Goal: Task Accomplishment & Management: Use online tool/utility

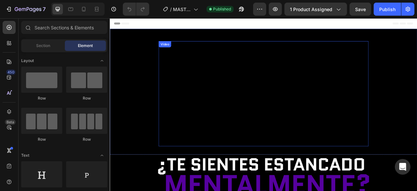
scroll to position [22, 0]
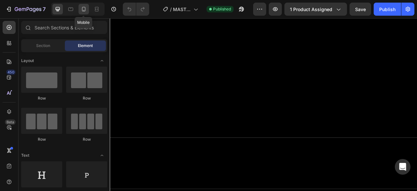
click at [87, 7] on icon at bounding box center [83, 9] width 7 height 7
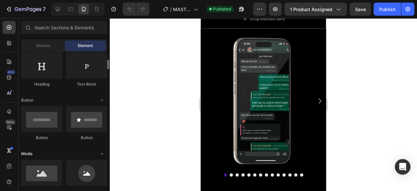
scroll to position [130, 0]
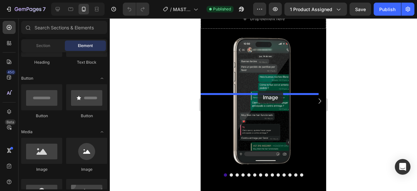
drag, startPoint x: 251, startPoint y: 163, endPoint x: 258, endPoint y: 91, distance: 73.0
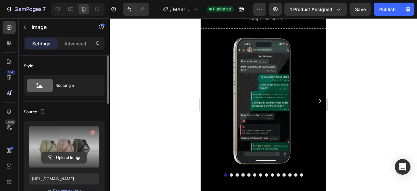
click at [78, 153] on input "file" at bounding box center [64, 157] width 45 height 11
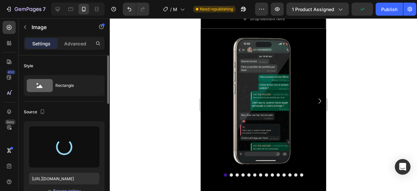
type input "[URL][DOMAIN_NAME]"
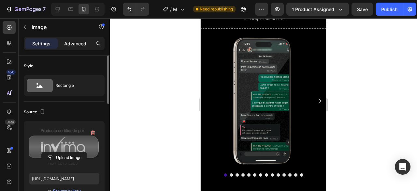
click at [70, 43] on p "Advanced" at bounding box center [75, 43] width 22 height 7
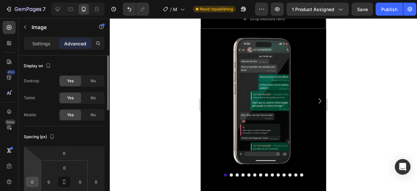
click at [33, 180] on input "0" at bounding box center [32, 182] width 10 height 10
type input "25"
click at [97, 182] on input "0" at bounding box center [96, 182] width 10 height 10
type input "25"
click at [33, 182] on input "25" at bounding box center [32, 182] width 10 height 10
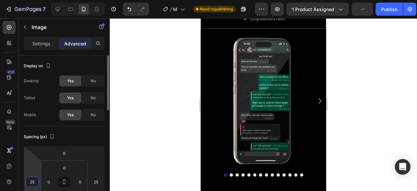
click at [33, 182] on input "25" at bounding box center [32, 182] width 10 height 10
type input "55"
click at [96, 178] on input "25" at bounding box center [96, 182] width 10 height 10
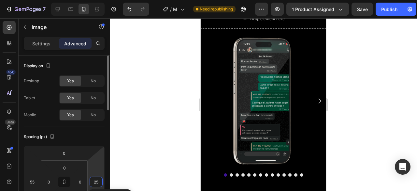
click at [96, 178] on input "25" at bounding box center [96, 182] width 10 height 10
type input "55"
click at [362, 96] on div at bounding box center [263, 104] width 307 height 172
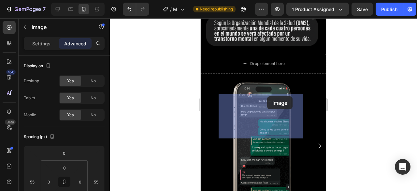
drag, startPoint x: 234, startPoint y: 91, endPoint x: 255, endPoint y: 107, distance: 27.2
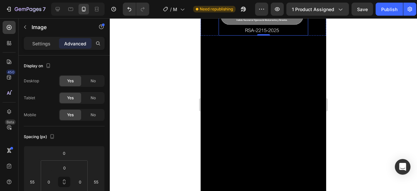
scroll to position [1760, 0]
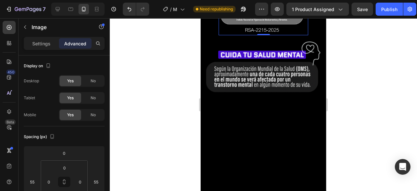
click at [355, 98] on div at bounding box center [263, 104] width 307 height 172
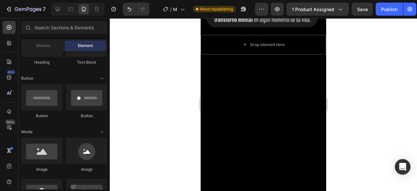
scroll to position [1825, 0]
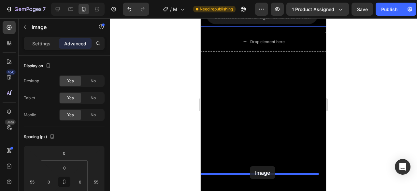
drag, startPoint x: 239, startPoint y: 67, endPoint x: 250, endPoint y: 166, distance: 99.7
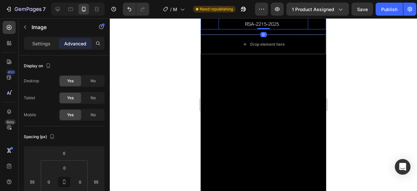
drag, startPoint x: 339, startPoint y: 123, endPoint x: 107, endPoint y: 94, distance: 234.4
click at [339, 123] on div at bounding box center [263, 104] width 307 height 172
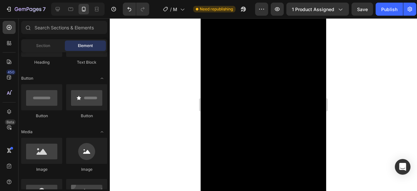
scroll to position [1477, 0]
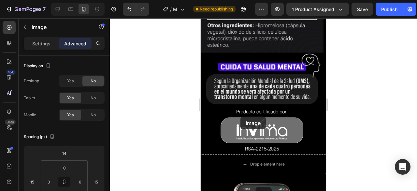
scroll to position [1933, 0]
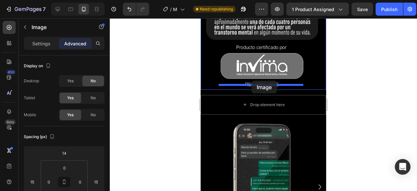
drag, startPoint x: 223, startPoint y: 48, endPoint x: 252, endPoint y: 80, distance: 43.7
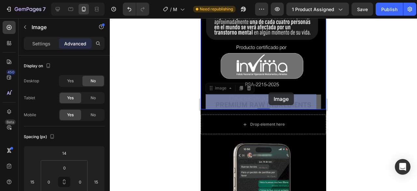
drag, startPoint x: 226, startPoint y: 92, endPoint x: 273, endPoint y: 92, distance: 46.9
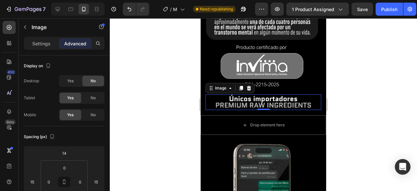
click at [265, 94] on img at bounding box center [264, 102] width 116 height 16
click at [262, 94] on img at bounding box center [264, 102] width 116 height 16
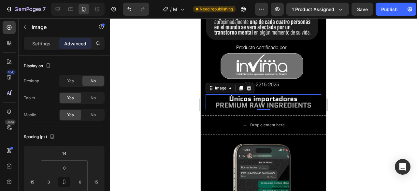
click at [262, 94] on img at bounding box center [264, 102] width 116 height 16
click at [252, 84] on div at bounding box center [249, 88] width 8 height 8
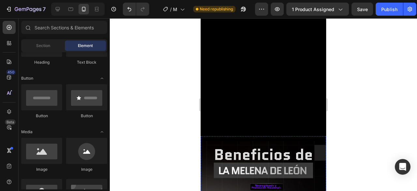
scroll to position [565, 0]
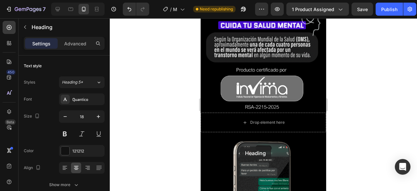
scroll to position [1912, 0]
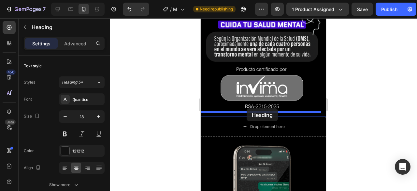
drag, startPoint x: 215, startPoint y: 127, endPoint x: 247, endPoint y: 108, distance: 36.4
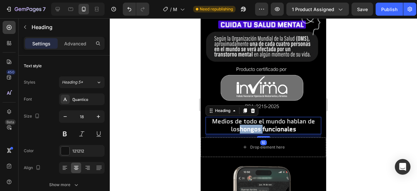
click at [244, 124] on strong "hongos funcionales" at bounding box center [268, 128] width 56 height 9
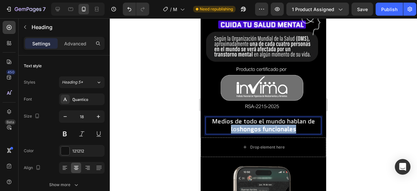
click at [244, 124] on strong "hongos funcionales" at bounding box center [268, 128] width 56 height 9
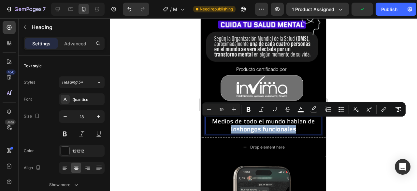
click at [244, 124] on strong "hongos funcionales" at bounding box center [268, 128] width 56 height 9
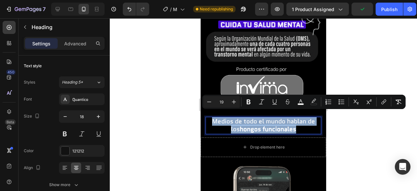
drag, startPoint x: 299, startPoint y: 123, endPoint x: 209, endPoint y: 115, distance: 90.3
click at [209, 117] on p "Medios de todo el mundo hablan de los hongos funcionales" at bounding box center [263, 125] width 114 height 16
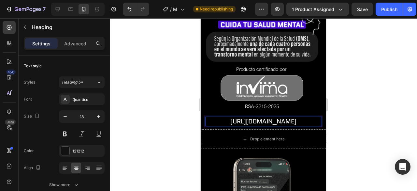
click at [341, 116] on div at bounding box center [263, 104] width 307 height 172
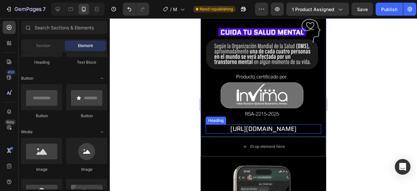
scroll to position [1913, 0]
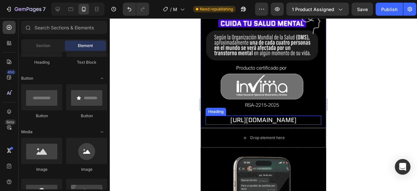
click at [279, 115] on span "[URL][DOMAIN_NAME]" at bounding box center [263, 119] width 66 height 9
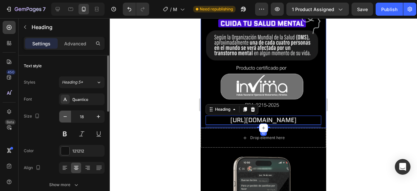
click at [69, 117] on button "button" at bounding box center [65, 116] width 12 height 12
type input "15"
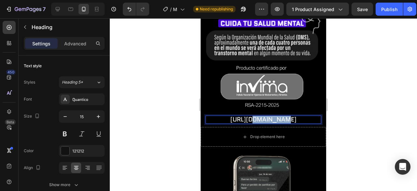
click at [246, 116] on span "[URL][DOMAIN_NAME]" at bounding box center [263, 119] width 66 height 9
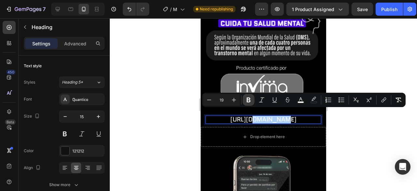
click at [250, 97] on icon "Editor contextual toolbar" at bounding box center [248, 99] width 7 height 7
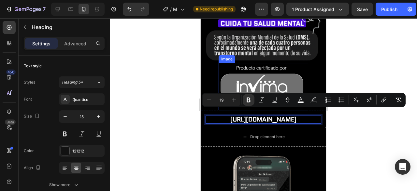
click at [250, 98] on img at bounding box center [264, 86] width 90 height 47
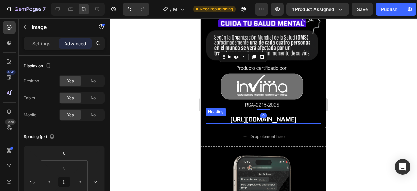
click at [252, 116] on strong "[URL][DOMAIN_NAME]" at bounding box center [263, 119] width 66 height 9
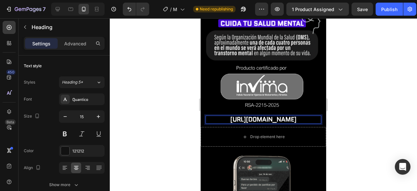
click at [252, 116] on strong "[URL][DOMAIN_NAME]" at bounding box center [263, 119] width 66 height 9
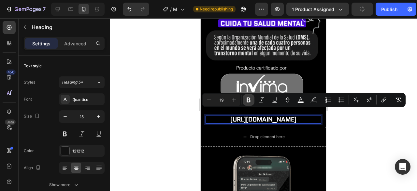
click at [250, 100] on icon "Editor contextual toolbar" at bounding box center [249, 99] width 4 height 5
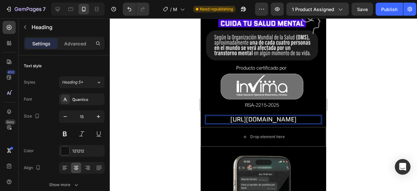
click at [230, 116] on span "[URL][DOMAIN_NAME]" at bounding box center [263, 119] width 66 height 9
click at [371, 121] on div at bounding box center [263, 104] width 307 height 172
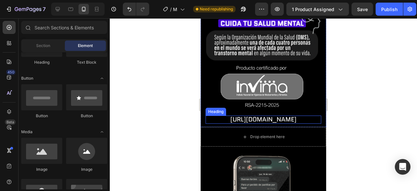
click at [268, 116] on span "[URL][DOMAIN_NAME]" at bounding box center [263, 119] width 66 height 9
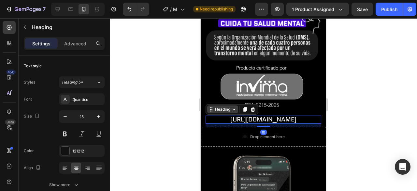
click at [224, 106] on div "Heading" at bounding box center [223, 109] width 18 height 6
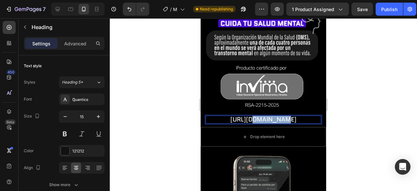
click at [230, 115] on span "[URL][DOMAIN_NAME]" at bounding box center [263, 119] width 66 height 9
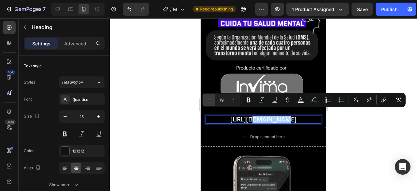
click at [210, 101] on icon "Editor contextual toolbar" at bounding box center [209, 99] width 7 height 7
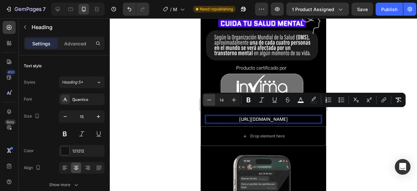
click at [210, 101] on icon "Editor contextual toolbar" at bounding box center [209, 99] width 7 height 7
type input "12"
click at [277, 100] on icon "Editor contextual toolbar" at bounding box center [274, 99] width 7 height 7
click at [353, 141] on div at bounding box center [263, 104] width 307 height 172
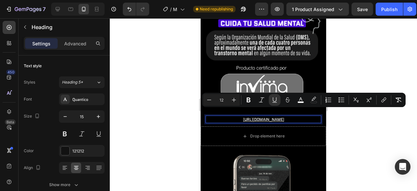
click at [353, 141] on div at bounding box center [263, 104] width 307 height 172
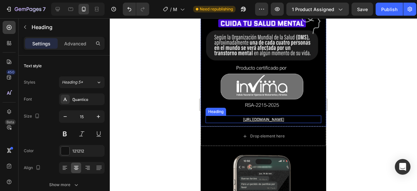
click at [306, 116] on p "⁠⁠⁠⁠⁠⁠⁠ [URL][DOMAIN_NAME]" at bounding box center [263, 119] width 114 height 7
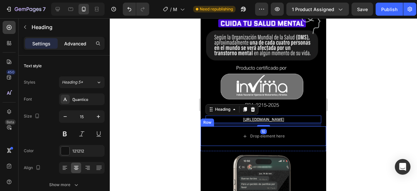
click at [85, 45] on p "Advanced" at bounding box center [75, 43] width 22 height 7
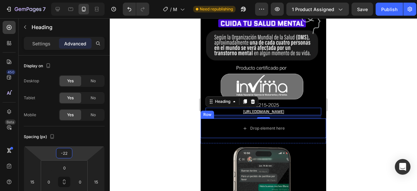
type input "-20"
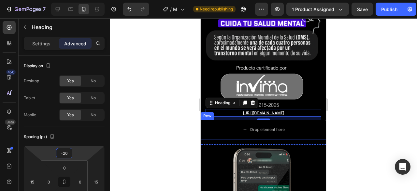
click at [79, 0] on html "7 Version history / MASTER MIND RENDIMIENTO MENTAL - NEW Need republishing Prev…" at bounding box center [208, 0] width 417 height 0
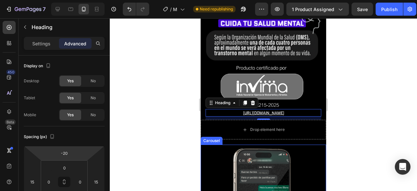
click at [374, 110] on div at bounding box center [263, 104] width 307 height 172
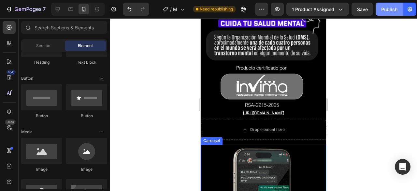
click at [382, 11] on div "Publish" at bounding box center [389, 9] width 16 height 7
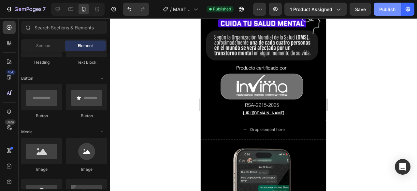
click at [389, 9] on div "Publish" at bounding box center [387, 9] width 16 height 7
click at [56, 8] on icon at bounding box center [57, 9] width 7 height 7
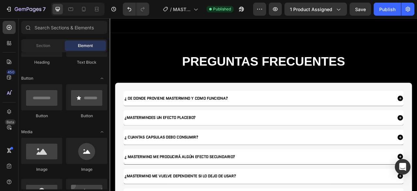
scroll to position [869, 0]
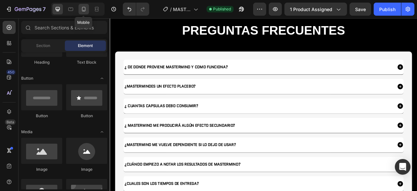
click at [86, 7] on icon at bounding box center [83, 9] width 7 height 7
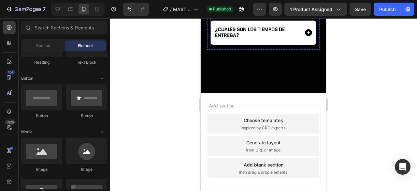
scroll to position [1094, 0]
